Goal: Task Accomplishment & Management: Manage account settings

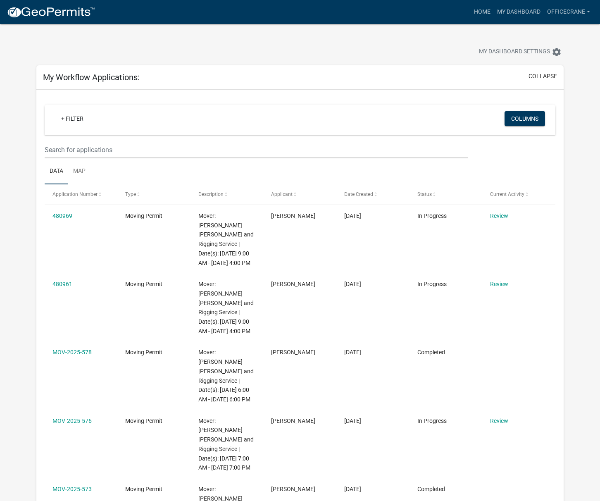
click at [221, 50] on div at bounding box center [187, 53] width 315 height 18
